Goal: Register for event/course

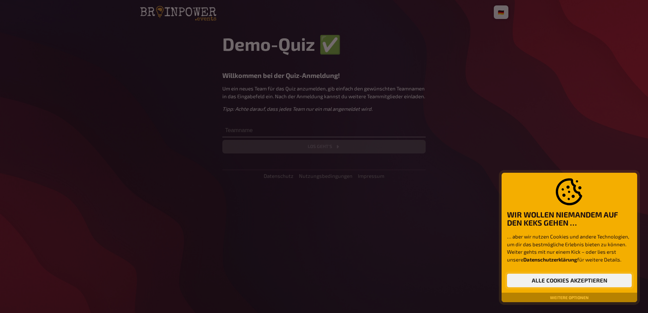
click at [426, 191] on button "Alle Cookies akzeptieren" at bounding box center [569, 281] width 125 height 14
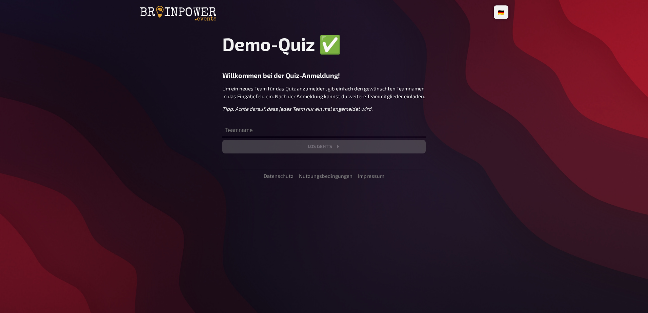
click at [300, 127] on div "Demo-Quiz ✅​ Willkommen bei der Quiz-Anmeldung! Um ein neues Team für das Quiz …" at bounding box center [323, 93] width 203 height 120
click at [300, 131] on input "text" at bounding box center [323, 131] width 203 height 14
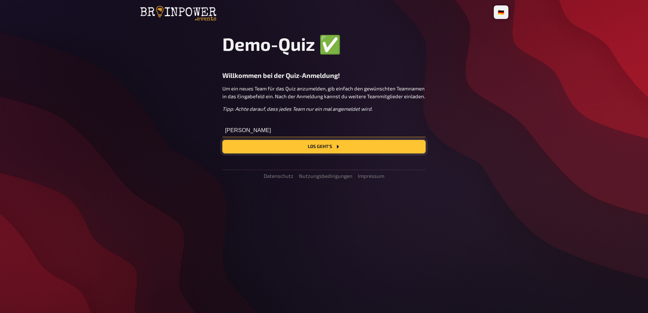
type input "[PERSON_NAME]"
click at [341, 150] on button "Los geht's" at bounding box center [323, 147] width 203 height 14
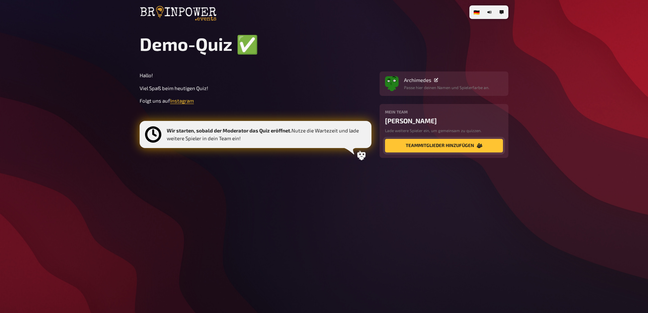
click at [426, 141] on button "Teammitglieder hinzufügen" at bounding box center [444, 146] width 118 height 14
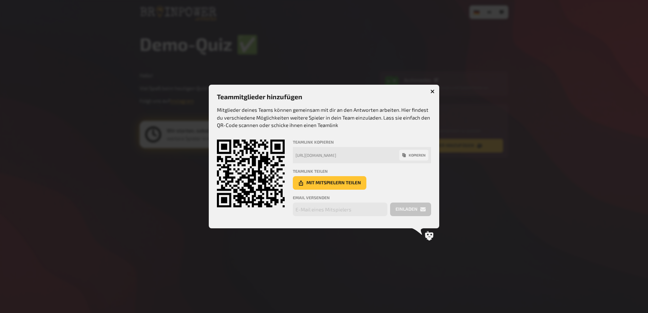
click at [426, 92] on button "button" at bounding box center [432, 91] width 11 height 11
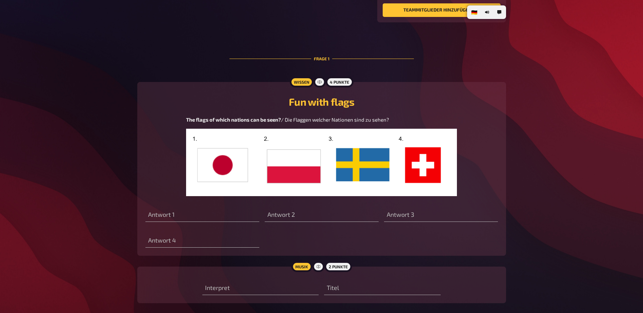
scroll to position [171, 0]
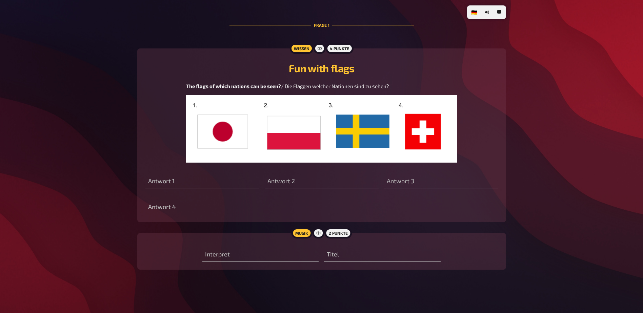
click at [297, 142] on img at bounding box center [321, 129] width 270 height 68
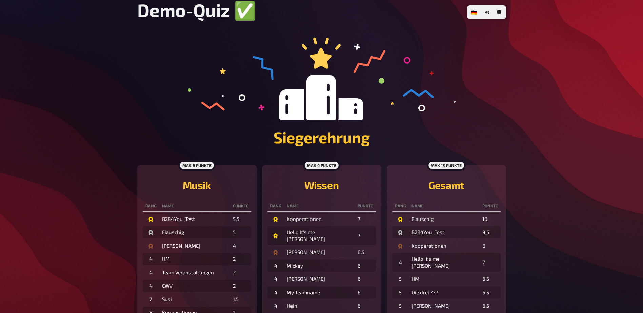
scroll to position [0, 0]
